Goal: Task Accomplishment & Management: Manage account settings

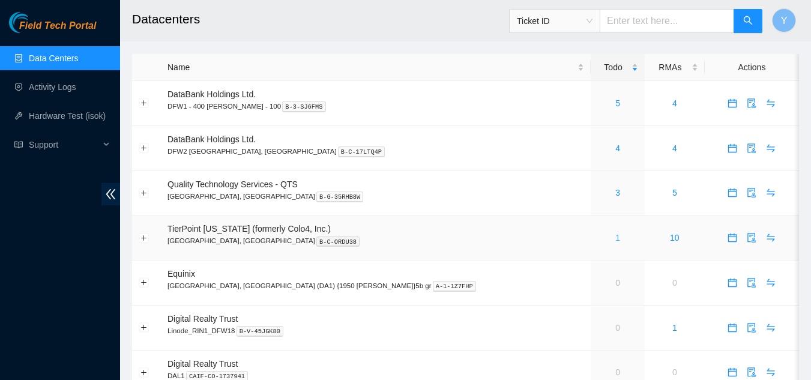
click at [616, 241] on link "1" at bounding box center [618, 238] width 5 height 10
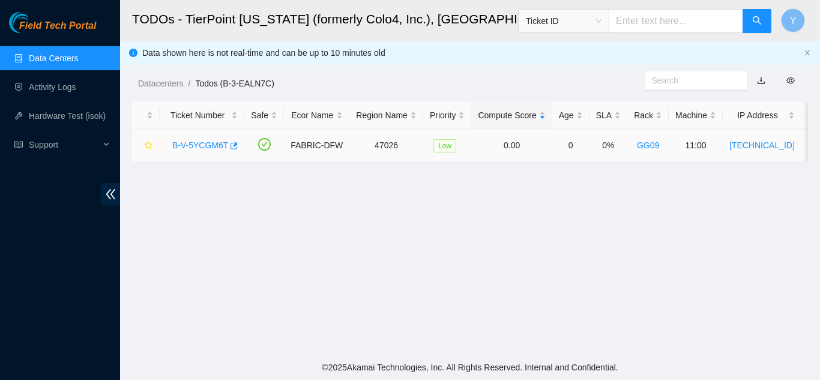
click at [210, 147] on link "B-V-5YCGM6T" at bounding box center [200, 146] width 56 height 10
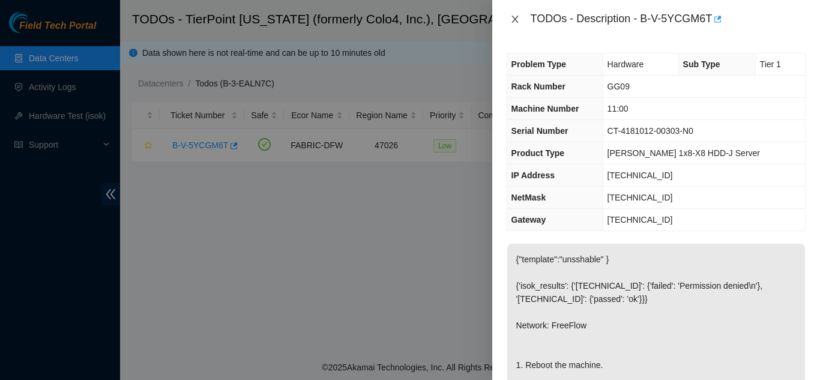
click at [515, 22] on icon "close" at bounding box center [515, 19] width 10 height 10
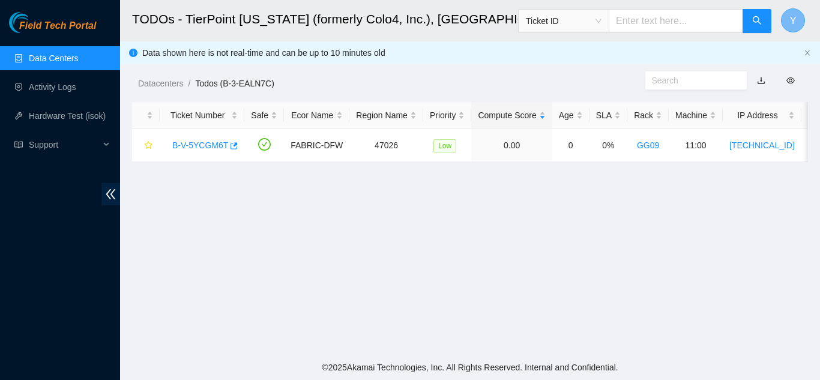
click at [791, 19] on span "Y" at bounding box center [793, 20] width 7 height 15
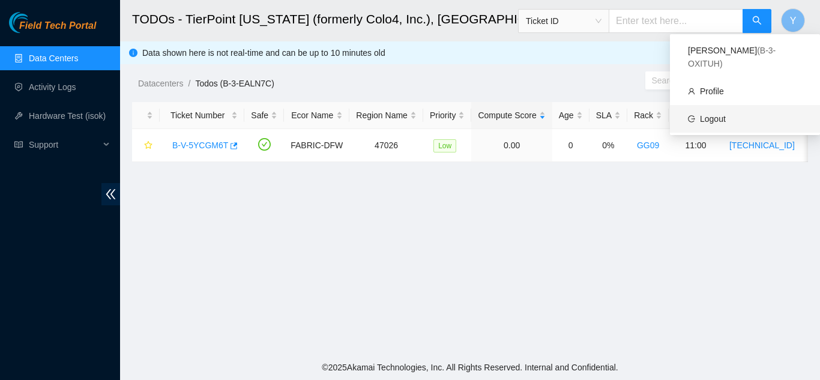
click at [715, 114] on link "Logout" at bounding box center [713, 119] width 26 height 10
